Goal: Task Accomplishment & Management: Manage account settings

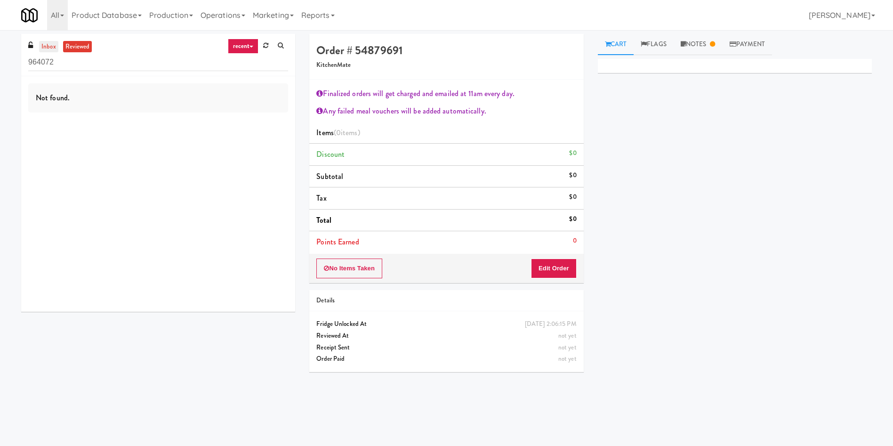
click at [48, 47] on link "inbox" at bounding box center [48, 47] width 19 height 12
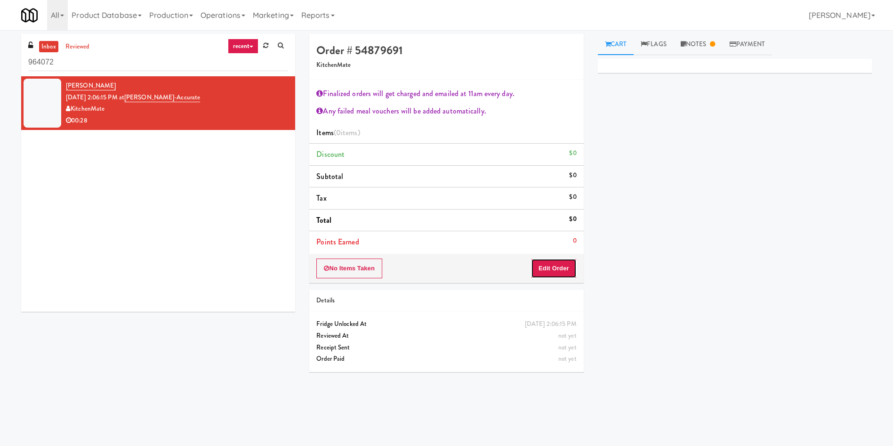
click at [562, 259] on button "Edit Order" at bounding box center [554, 269] width 46 height 20
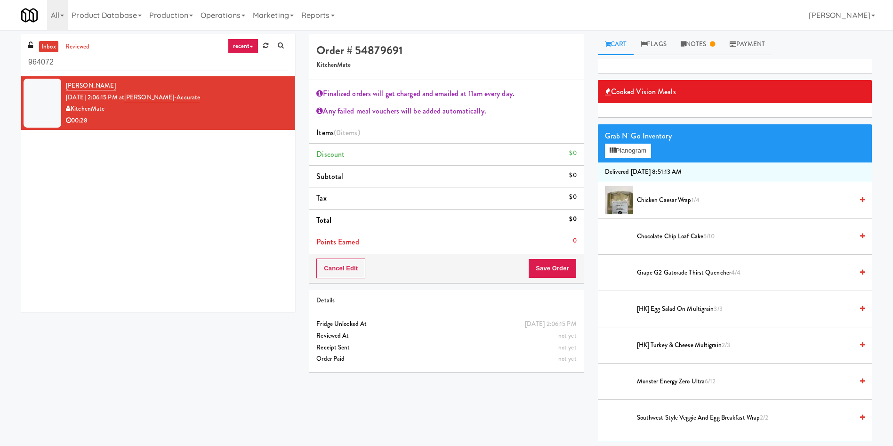
scroll to position [71, 0]
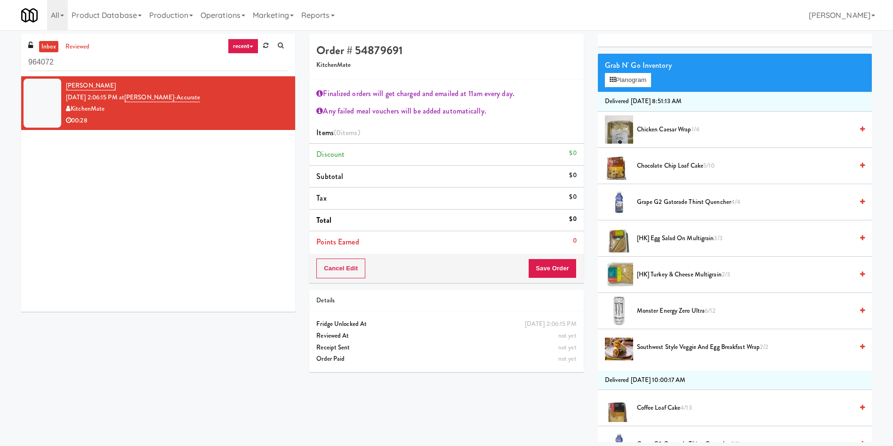
click at [51, 45] on link "inbox" at bounding box center [48, 47] width 19 height 12
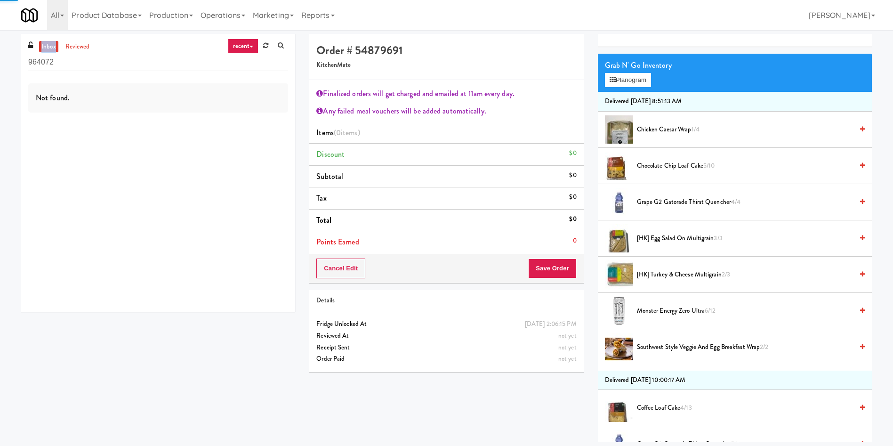
click at [51, 45] on link "inbox" at bounding box center [48, 47] width 19 height 12
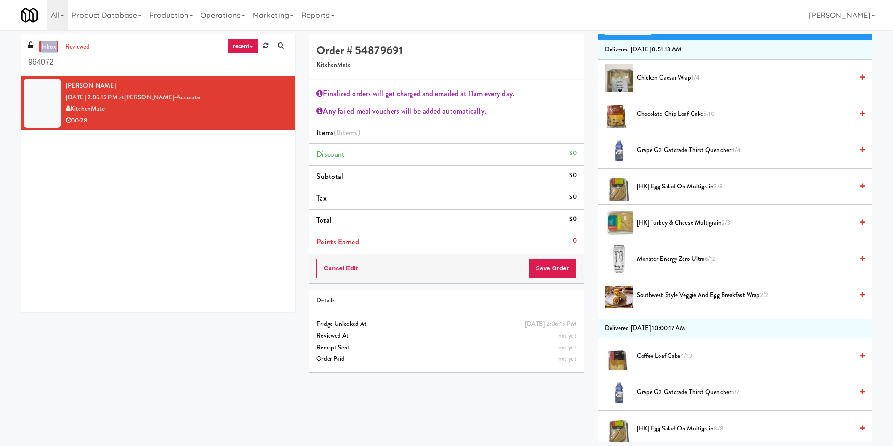
scroll to position [141, 0]
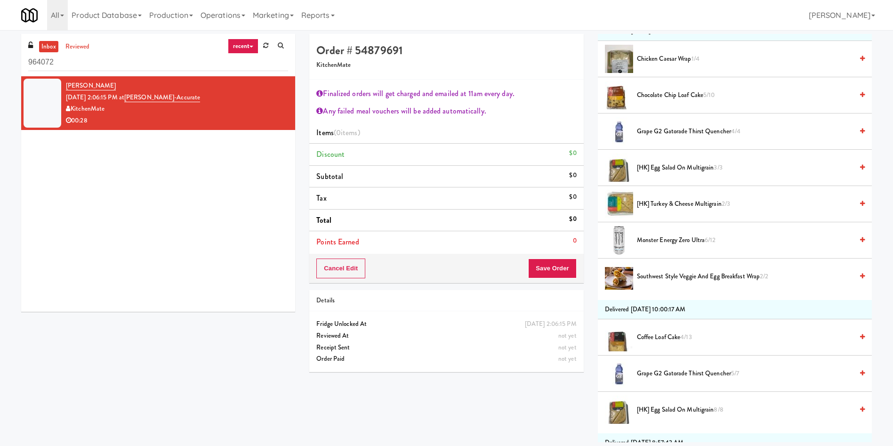
click at [697, 236] on span "Monster Energy Zero Ultra 6/12" at bounding box center [745, 241] width 216 height 12
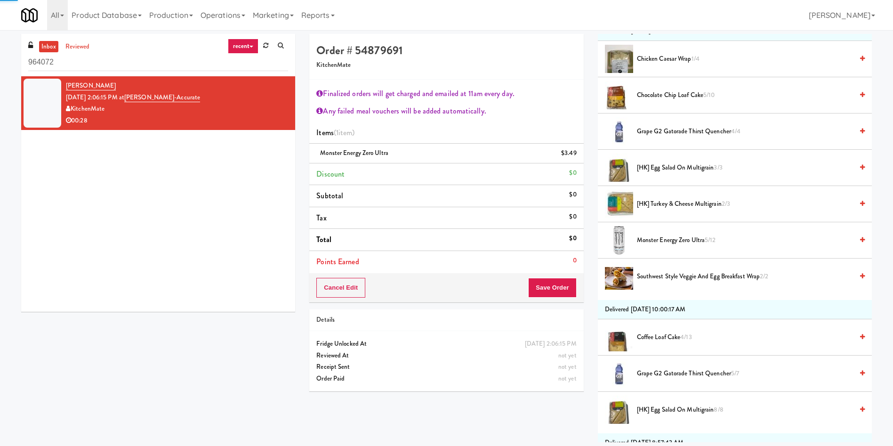
click at [697, 236] on span "Monster Energy Zero Ultra 5/12" at bounding box center [745, 241] width 216 height 12
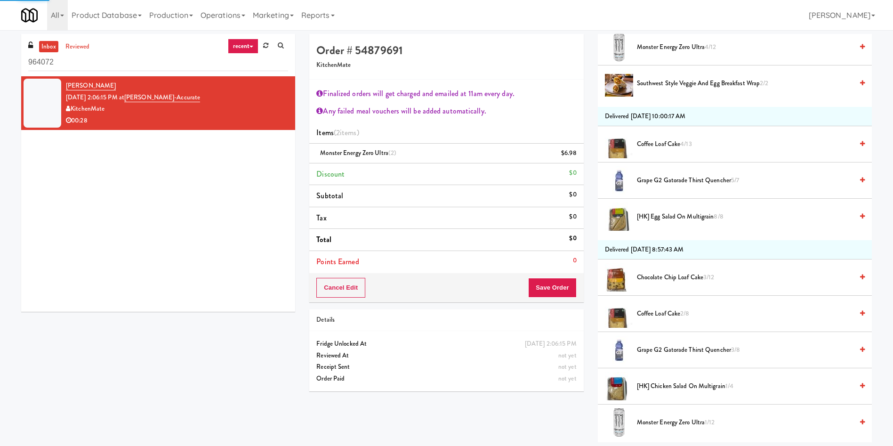
scroll to position [494, 0]
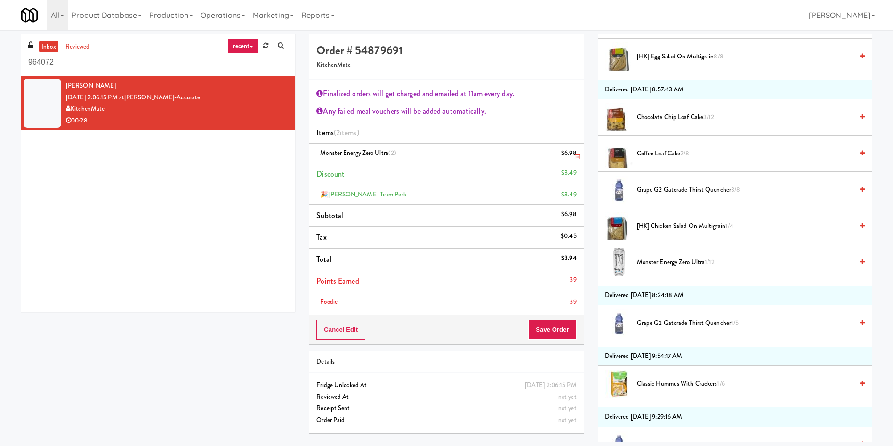
click at [571, 156] on div "$6.98" at bounding box center [569, 153] width 16 height 12
click at [592, 156] on div "Cart Flags Notes Payment Cooked Vision Meals Grab N' Go Inventory Planogram Del…" at bounding box center [735, 238] width 288 height 408
click at [580, 156] on icon at bounding box center [577, 157] width 5 height 6
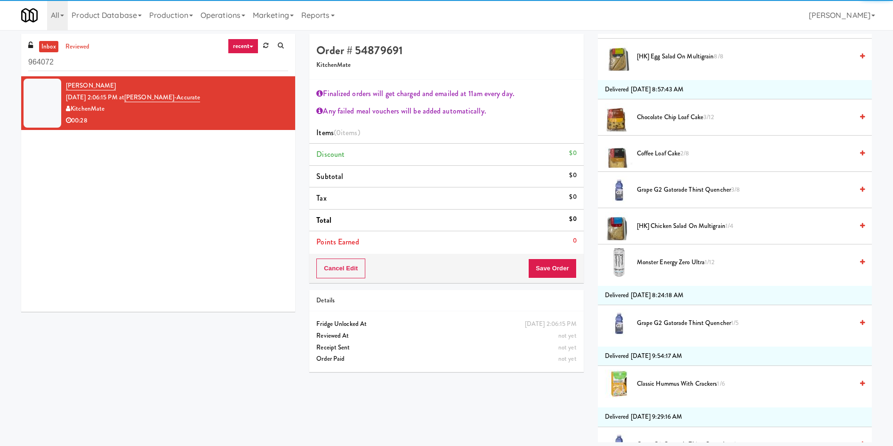
click at [690, 262] on span "Monster Energy Zero Ultra 1/12" at bounding box center [745, 263] width 216 height 12
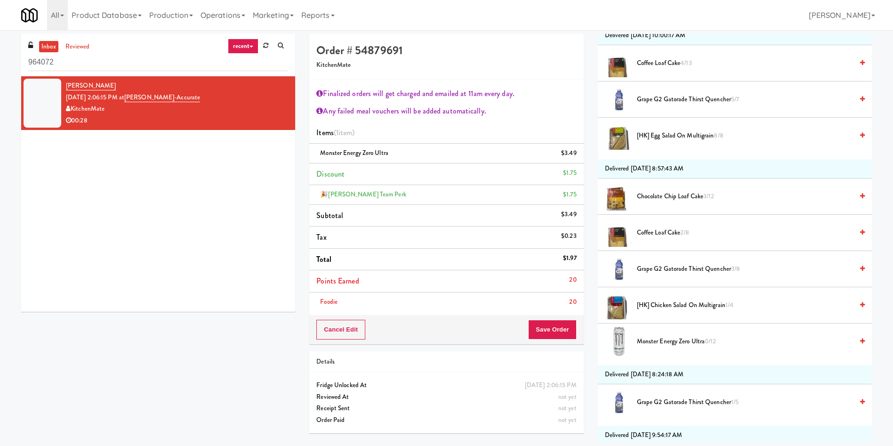
scroll to position [283, 0]
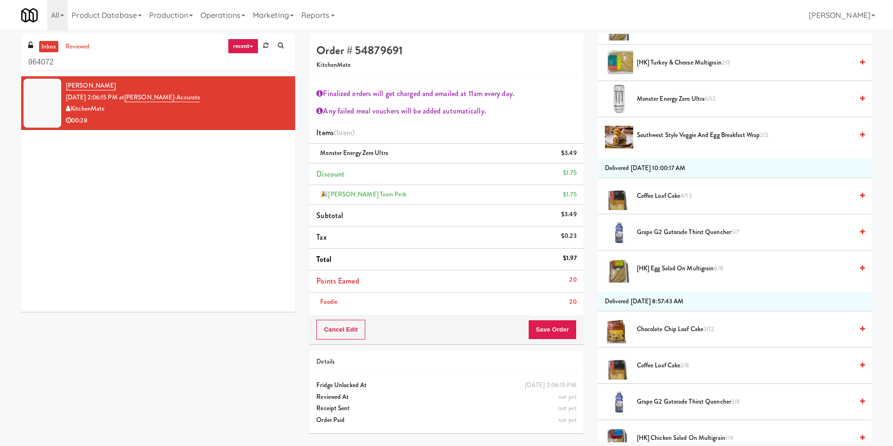
click at [668, 93] on span "Monster Energy Zero Ultra 6/12" at bounding box center [745, 99] width 216 height 12
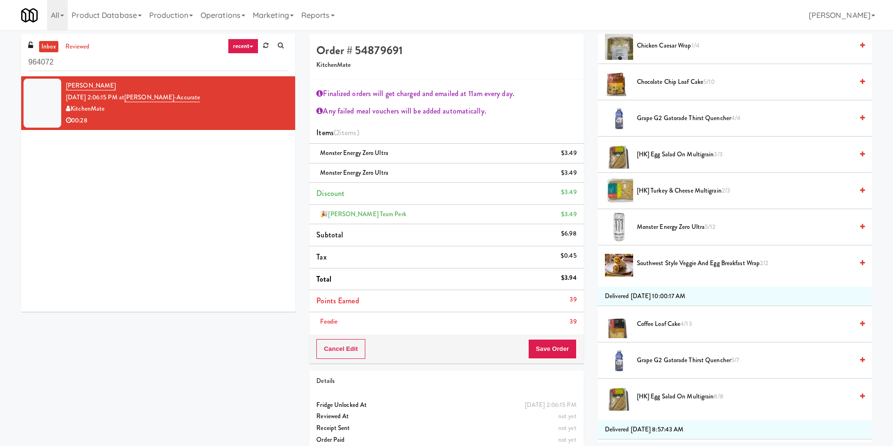
scroll to position [141, 0]
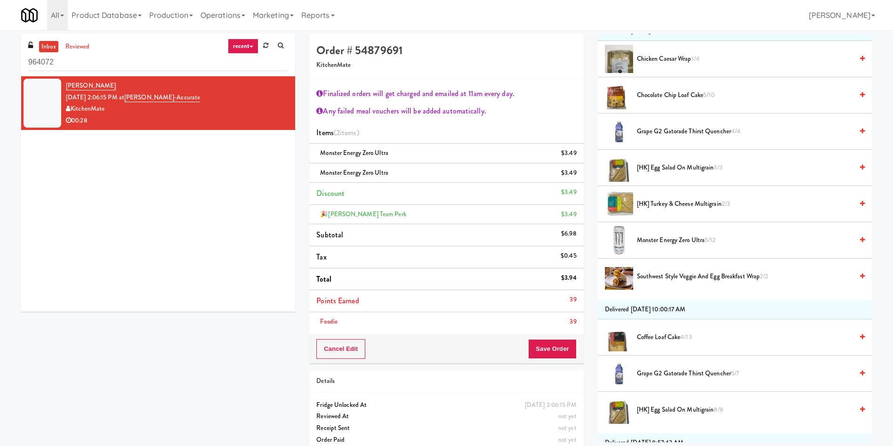
click at [670, 243] on span "Monster Energy Zero Ultra 5/12" at bounding box center [745, 241] width 216 height 12
click at [670, 243] on span "Monster Energy Zero Ultra 4/12" at bounding box center [745, 241] width 216 height 12
click at [670, 243] on span "Monster Energy Zero Ultra 3/12" at bounding box center [745, 241] width 216 height 12
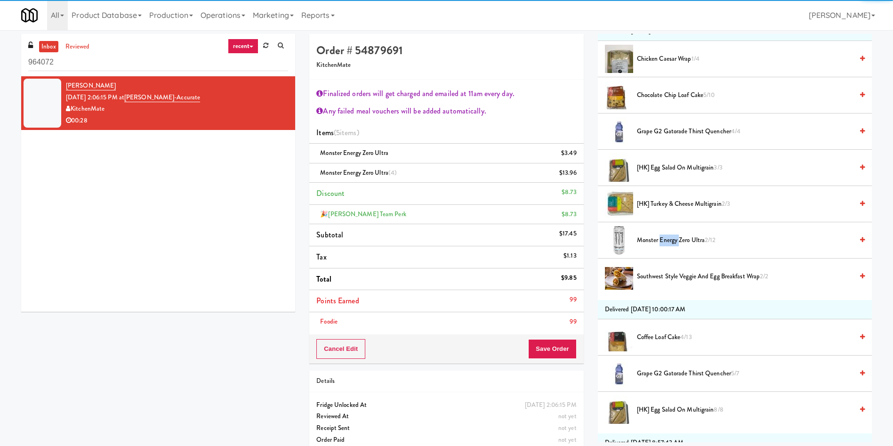
click at [670, 243] on span "Monster Energy Zero Ultra 2/12" at bounding box center [745, 241] width 216 height 12
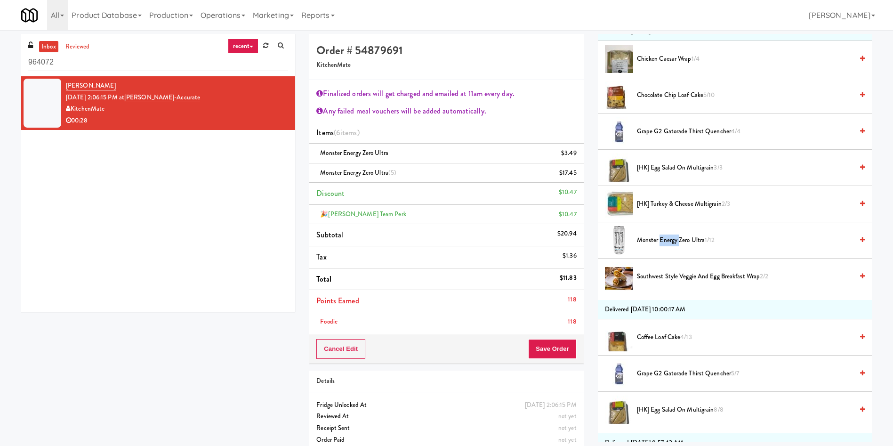
scroll to position [71, 0]
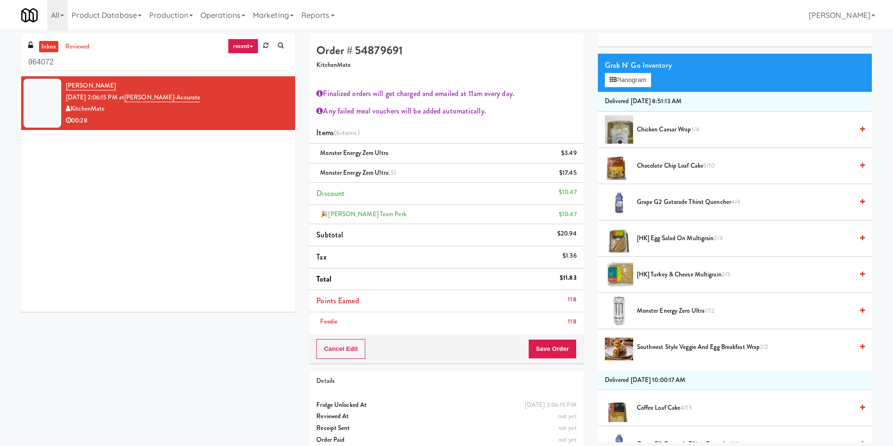
click at [175, 372] on div "inbox reviewed recent all unclear take inventory issue suspicious failed recent…" at bounding box center [446, 247] width 865 height 426
click at [687, 308] on span "Monster Energy Zero Ultra 1/12" at bounding box center [745, 311] width 216 height 12
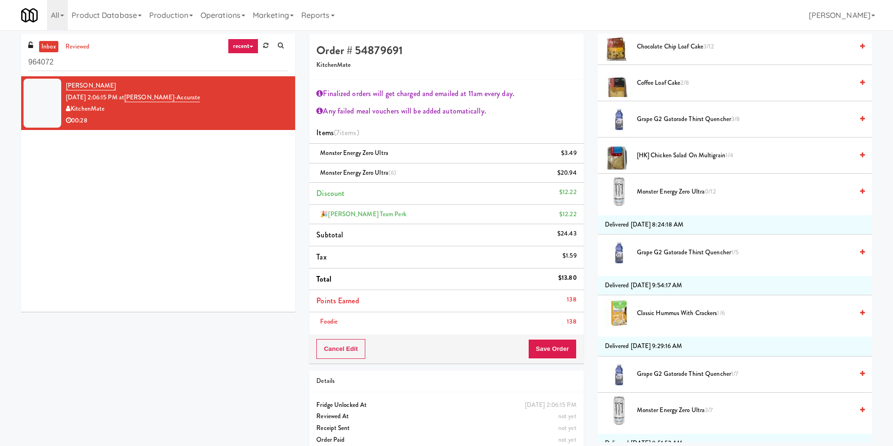
scroll to position [636, 0]
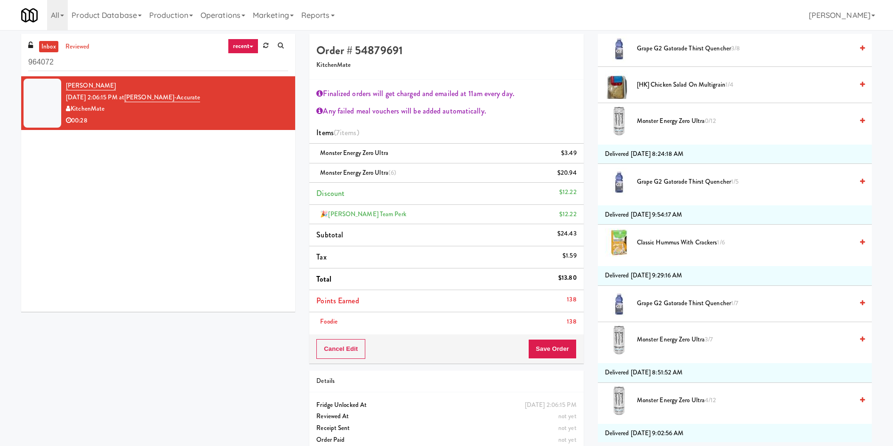
click at [668, 399] on span "Monster Energy Zero Ultra 4/12" at bounding box center [745, 401] width 216 height 12
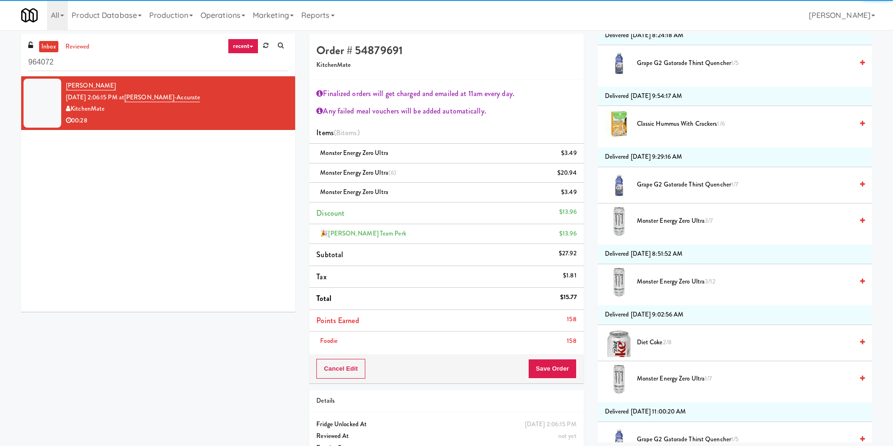
scroll to position [848, 0]
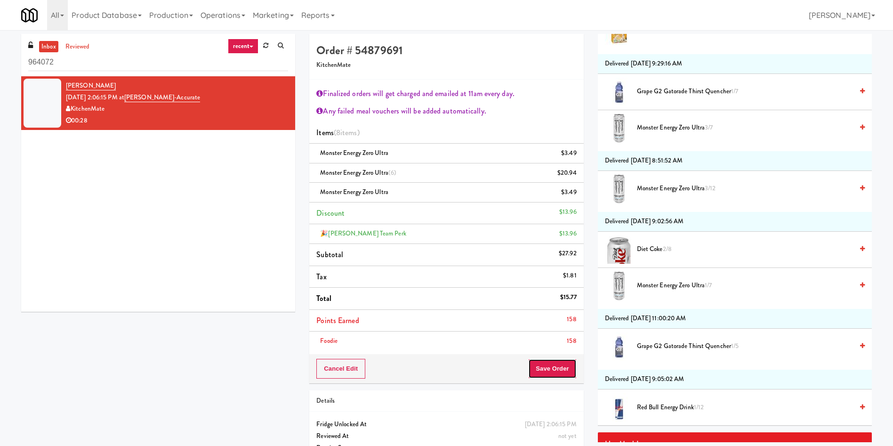
click at [548, 365] on button "Save Order" at bounding box center [552, 369] width 48 height 20
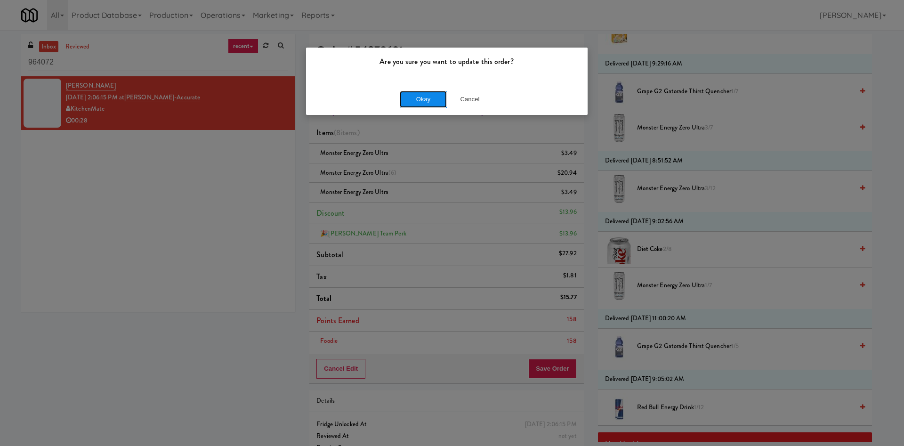
click at [422, 101] on button "Okay" at bounding box center [423, 99] width 47 height 17
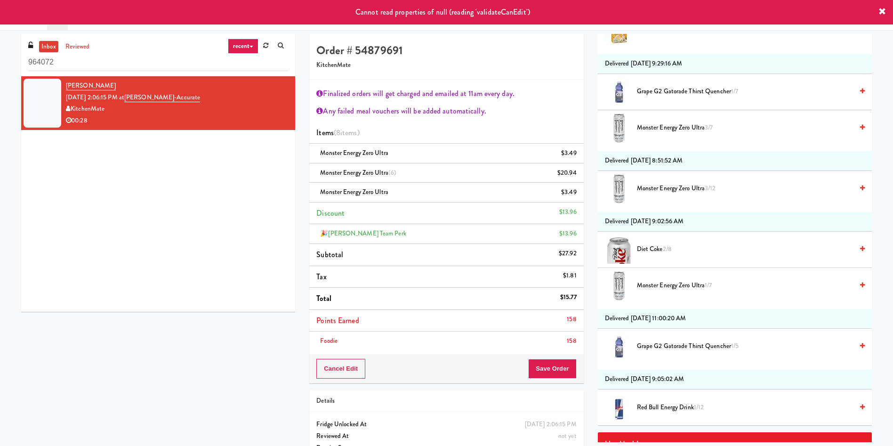
click at [91, 38] on div "inbox reviewed recent all unclear take inventory issue suspicious failed recent…" at bounding box center [158, 55] width 274 height 42
click at [87, 49] on link "reviewed" at bounding box center [77, 47] width 29 height 12
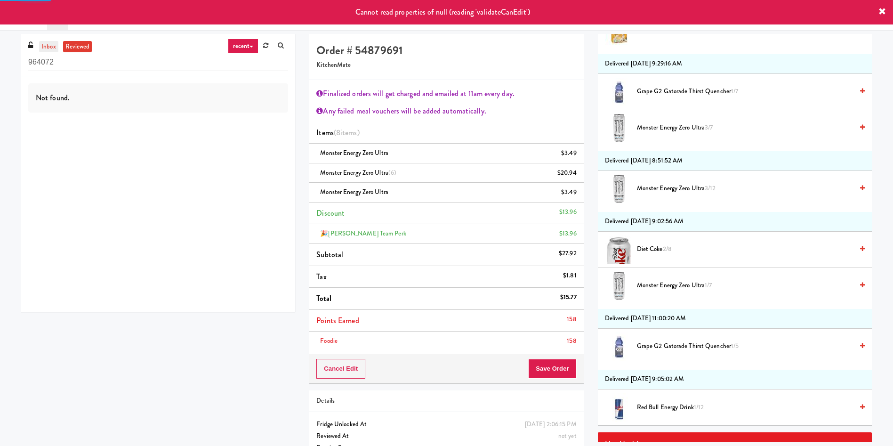
click at [50, 43] on link "inbox" at bounding box center [48, 47] width 19 height 12
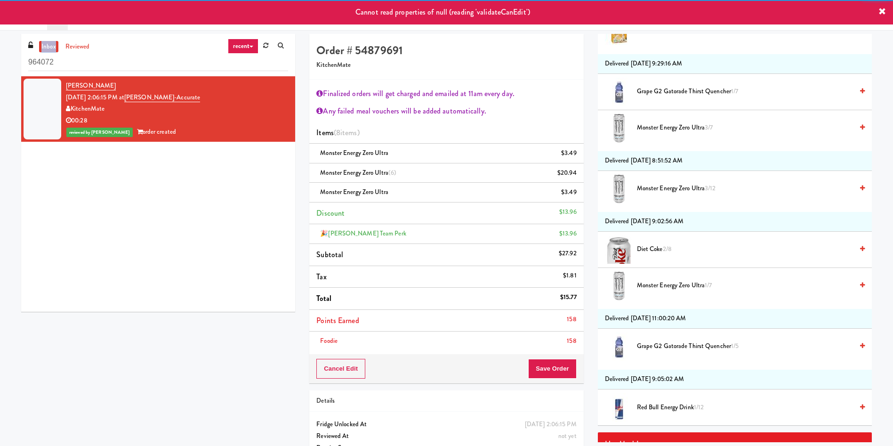
click at [50, 43] on link "inbox" at bounding box center [48, 47] width 19 height 12
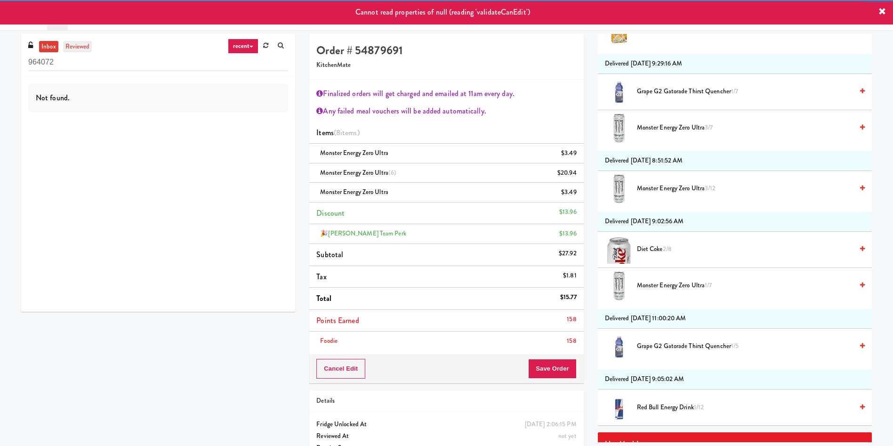
click at [77, 44] on link "reviewed" at bounding box center [77, 47] width 29 height 12
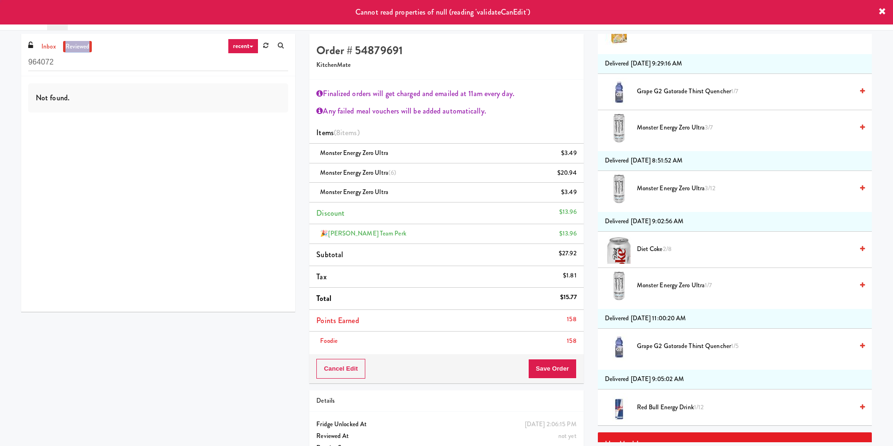
click at [77, 44] on link "reviewed" at bounding box center [77, 47] width 29 height 12
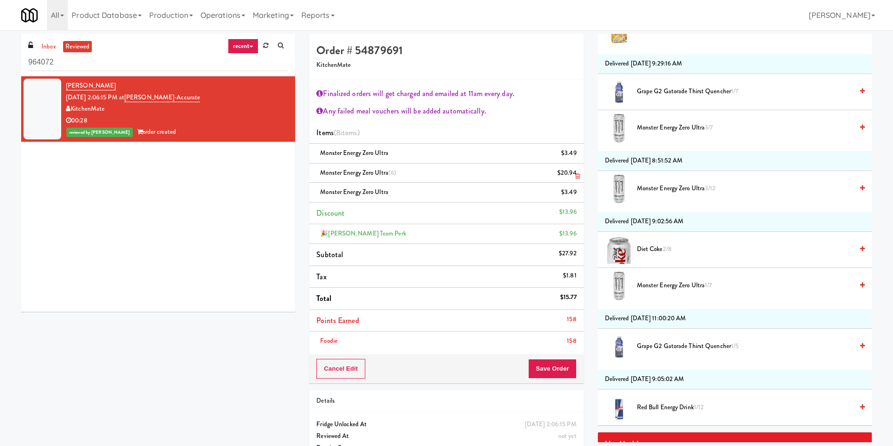
click at [452, 168] on div "Monster Energy Zero Ultra (6) $20.94" at bounding box center [446, 173] width 260 height 12
click at [49, 46] on link "inbox" at bounding box center [48, 47] width 19 height 12
